Goal: Information Seeking & Learning: Learn about a topic

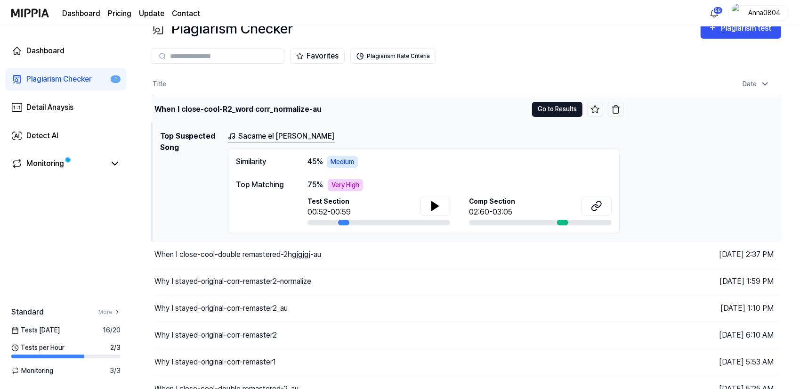
click at [549, 103] on button "Go to Results" at bounding box center [557, 109] width 50 height 15
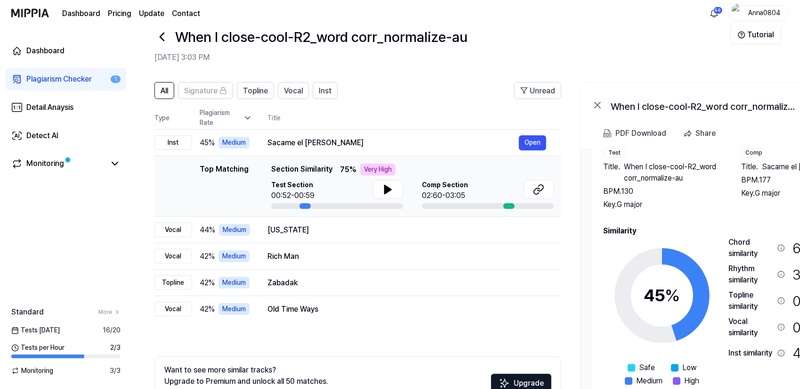
drag, startPoint x: 787, startPoint y: 259, endPoint x: 798, endPoint y: 255, distance: 11.3
click at [798, 255] on div "Chord similarity 67 % Very High Rhythm similarity 34 % Low Topline similarity 0…" at bounding box center [795, 315] width 132 height 159
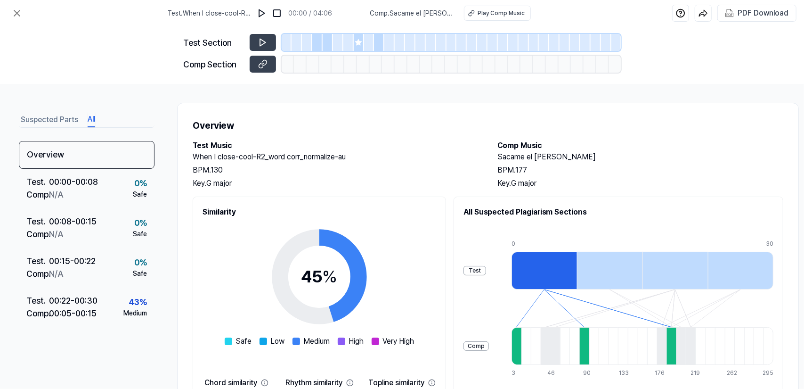
click at [90, 120] on button "All" at bounding box center [92, 119] width 8 height 15
click at [21, 13] on icon at bounding box center [16, 13] width 11 height 11
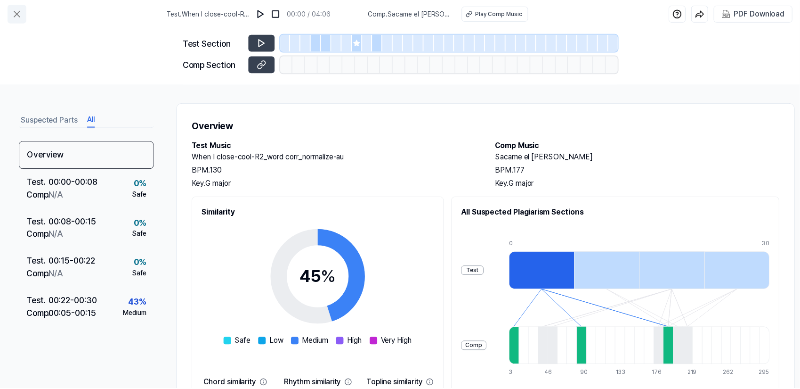
scroll to position [20, 0]
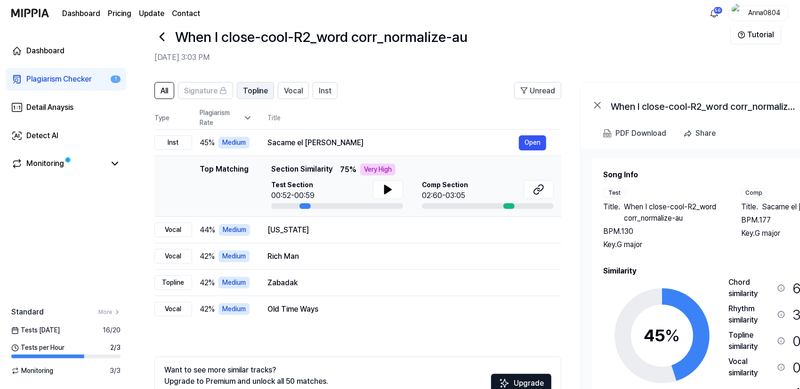
click at [253, 92] on span "Topline" at bounding box center [255, 90] width 25 height 11
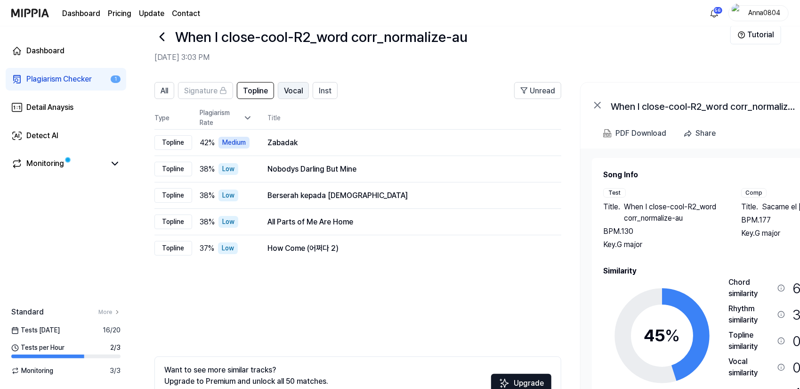
click at [293, 91] on span "Vocal" at bounding box center [293, 90] width 19 height 11
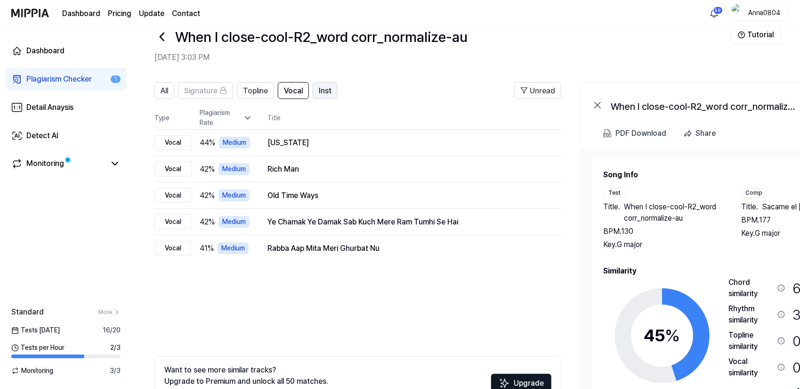
click at [319, 92] on span "Inst" at bounding box center [325, 90] width 13 height 11
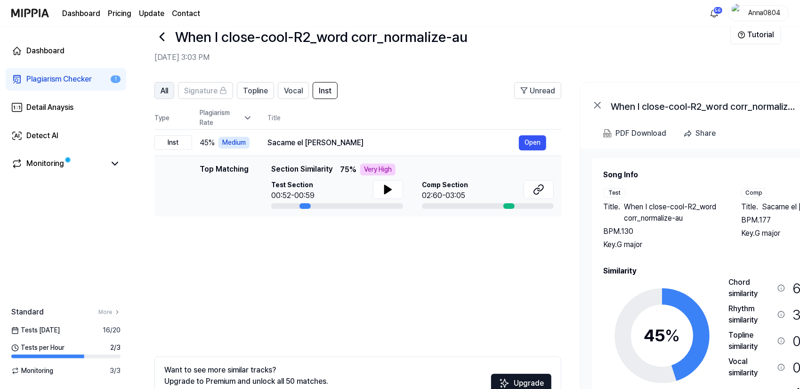
click at [166, 87] on span "All" at bounding box center [165, 90] width 8 height 11
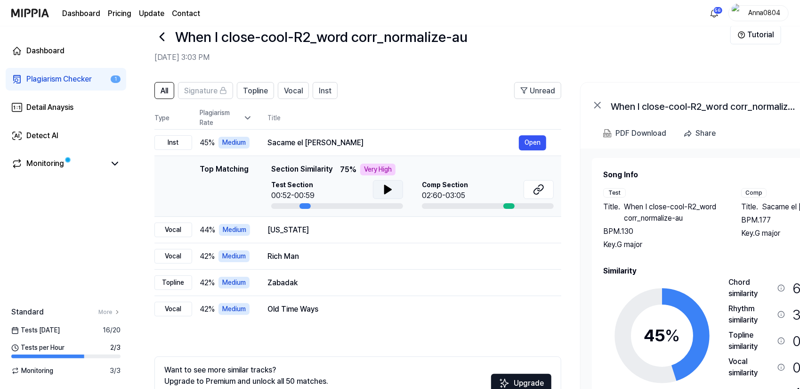
click at [379, 190] on button at bounding box center [388, 189] width 30 height 19
click at [538, 188] on icon at bounding box center [538, 189] width 11 height 11
